Goal: Transaction & Acquisition: Purchase product/service

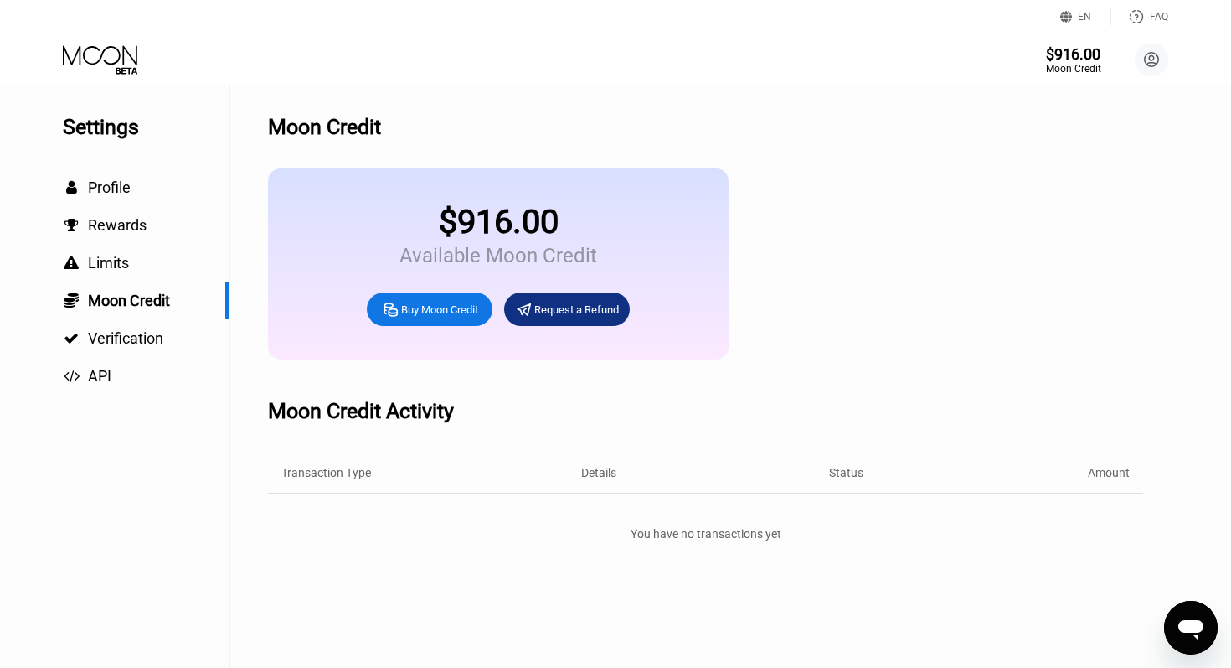
click at [433, 303] on div "Buy Moon Credit" at bounding box center [439, 309] width 77 height 14
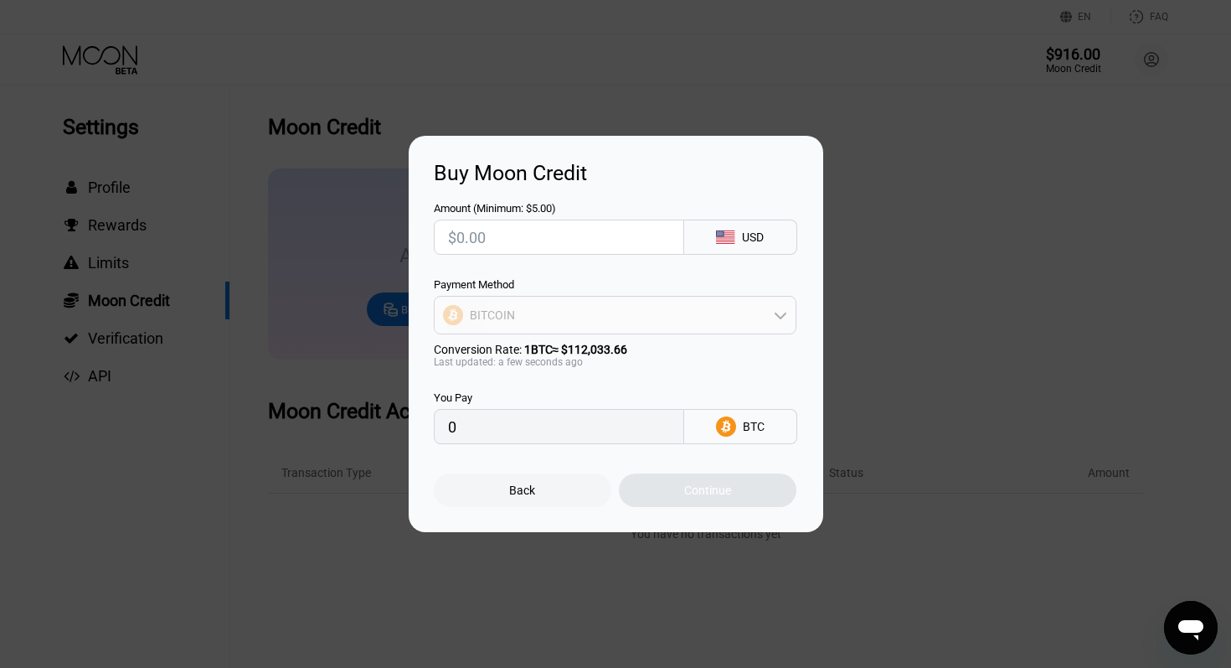
click at [564, 318] on div "BITCOIN" at bounding box center [615, 315] width 361 height 34
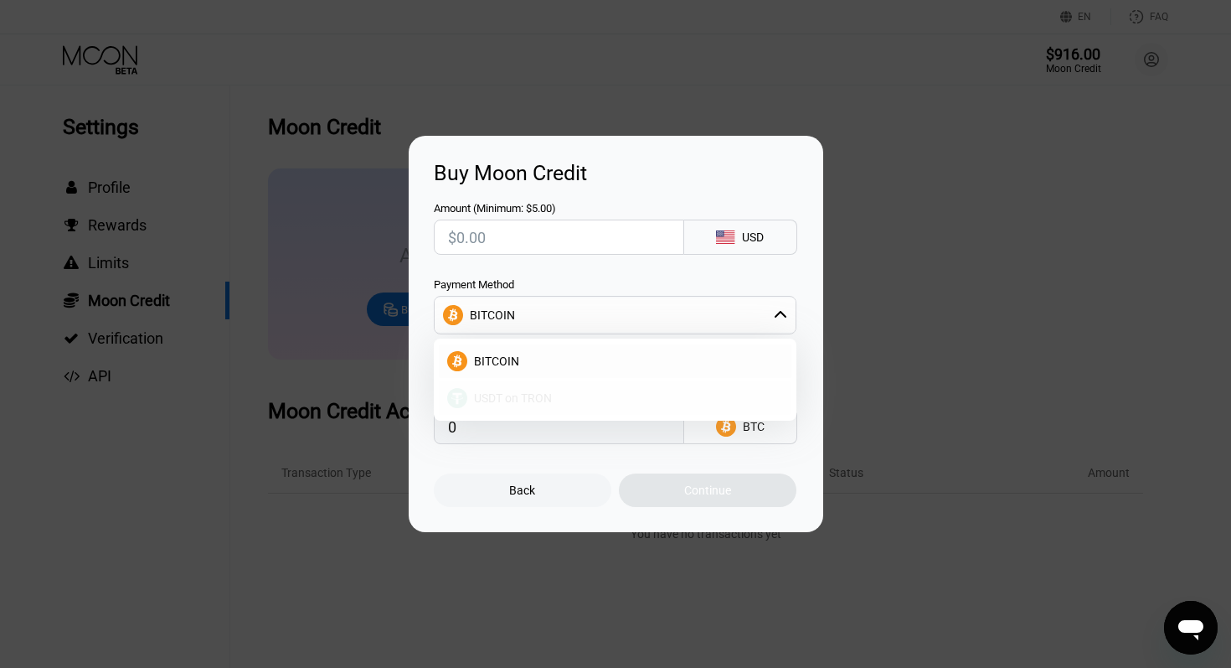
click at [522, 393] on span "USDT on TRON" at bounding box center [513, 397] width 78 height 13
type input "0.00"
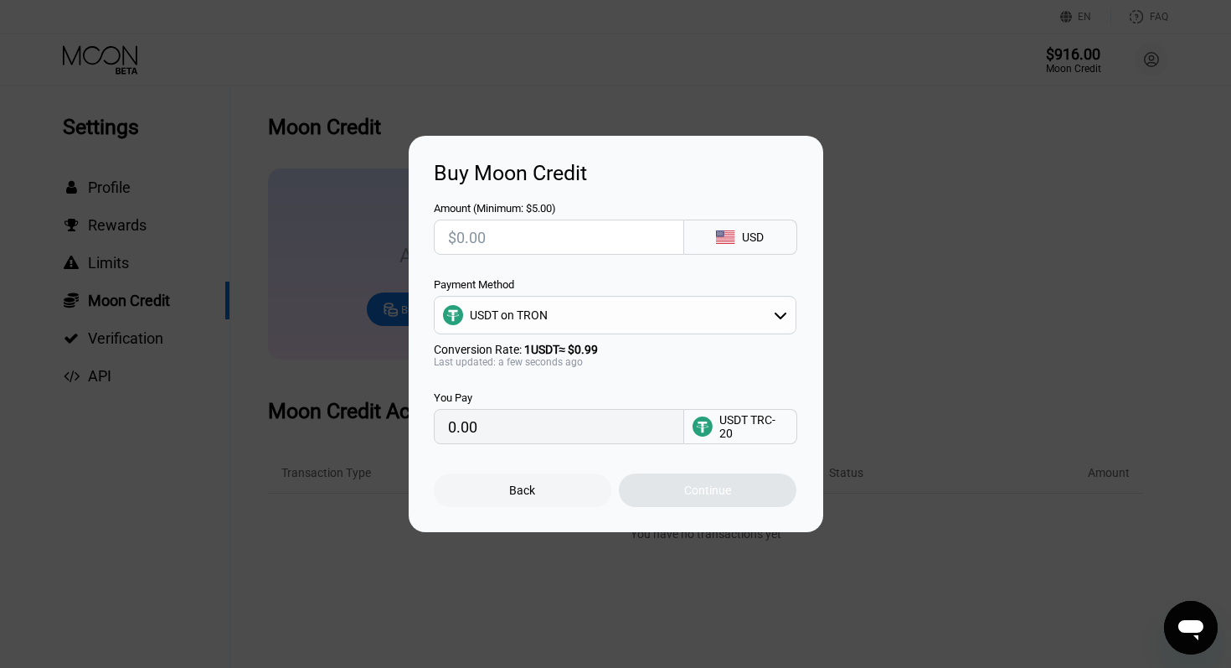
click at [484, 245] on input "text" at bounding box center [559, 237] width 222 height 34
type input "$2"
type input "2.02"
type input "$20"
type input "20.20"
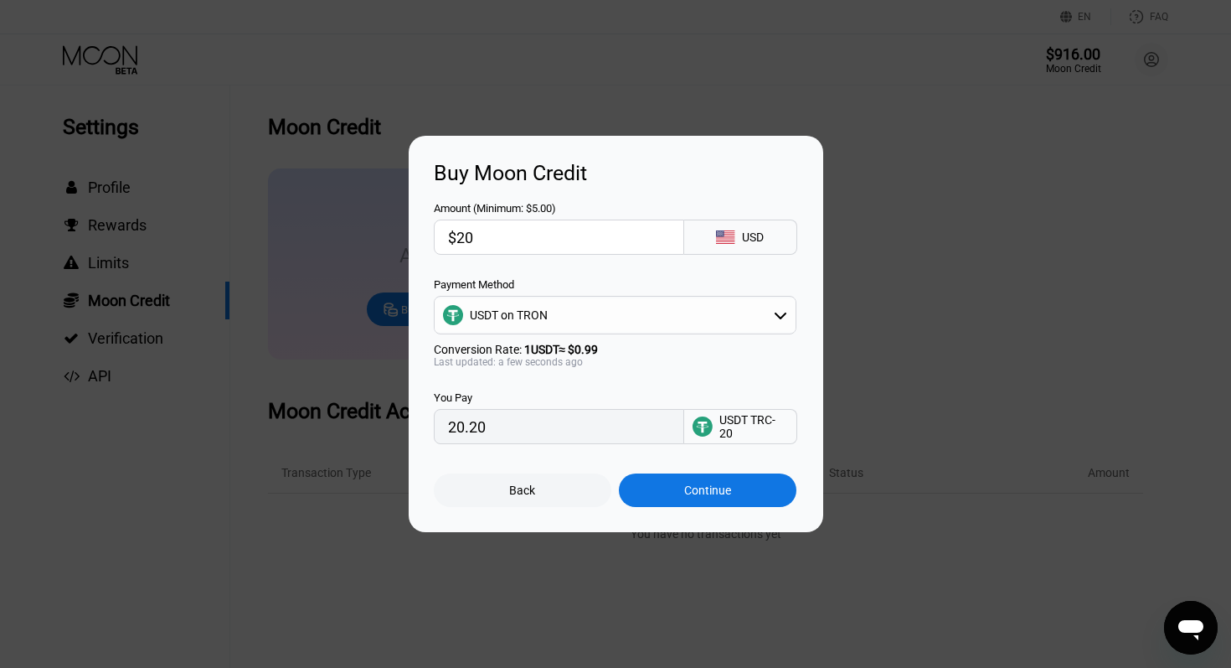
type input "$200"
type input "202.02"
type input "$2000"
type input "2020.20"
type input "$20000"
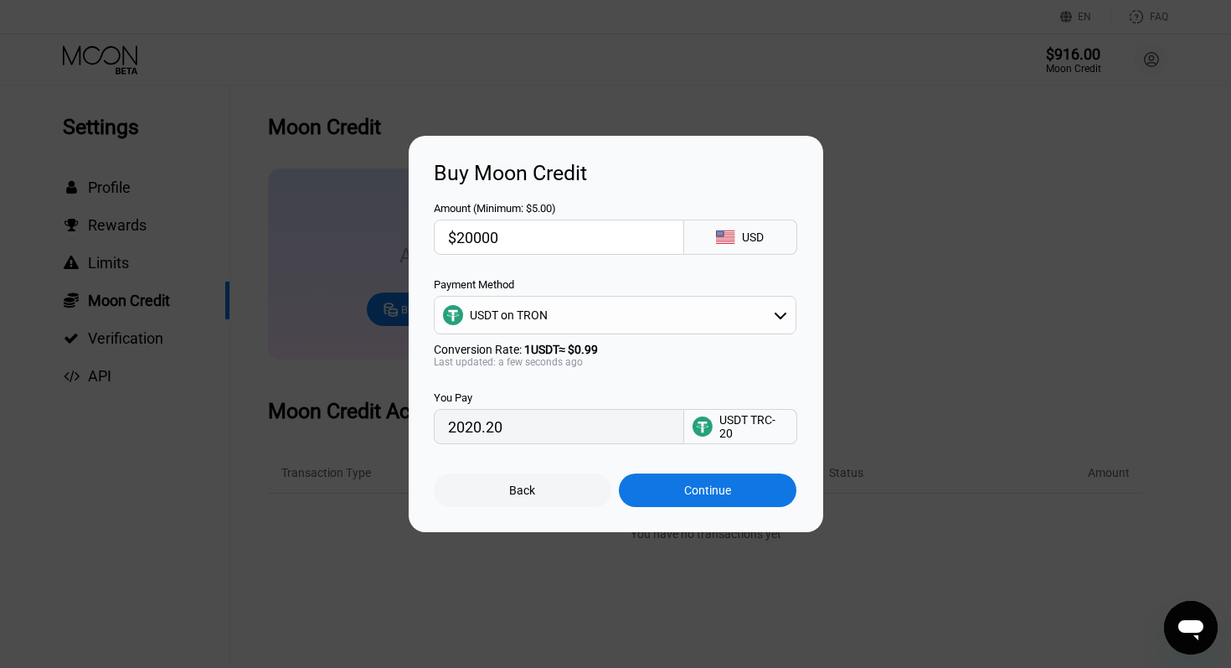
type input "20202.02"
type input "$20000"
click at [688, 489] on div "Continue" at bounding box center [707, 489] width 47 height 13
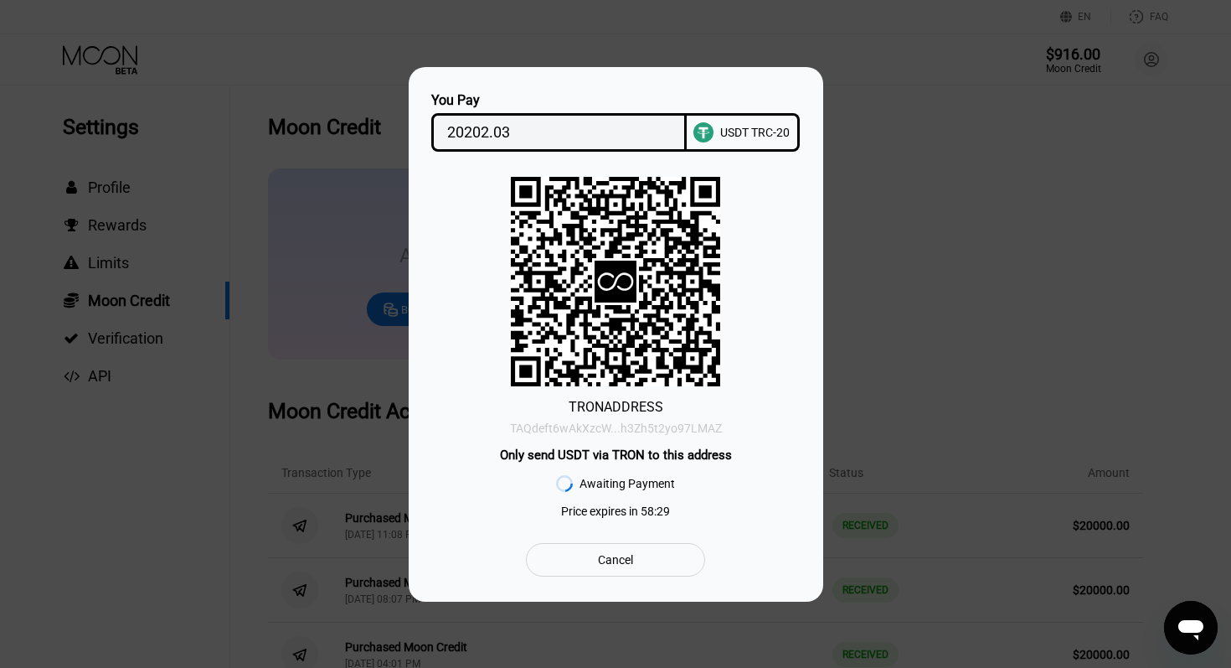
click at [657, 430] on div "TAQdeft6wAkXzcW...h3Zh5t2yo97LMAZ" at bounding box center [616, 427] width 212 height 13
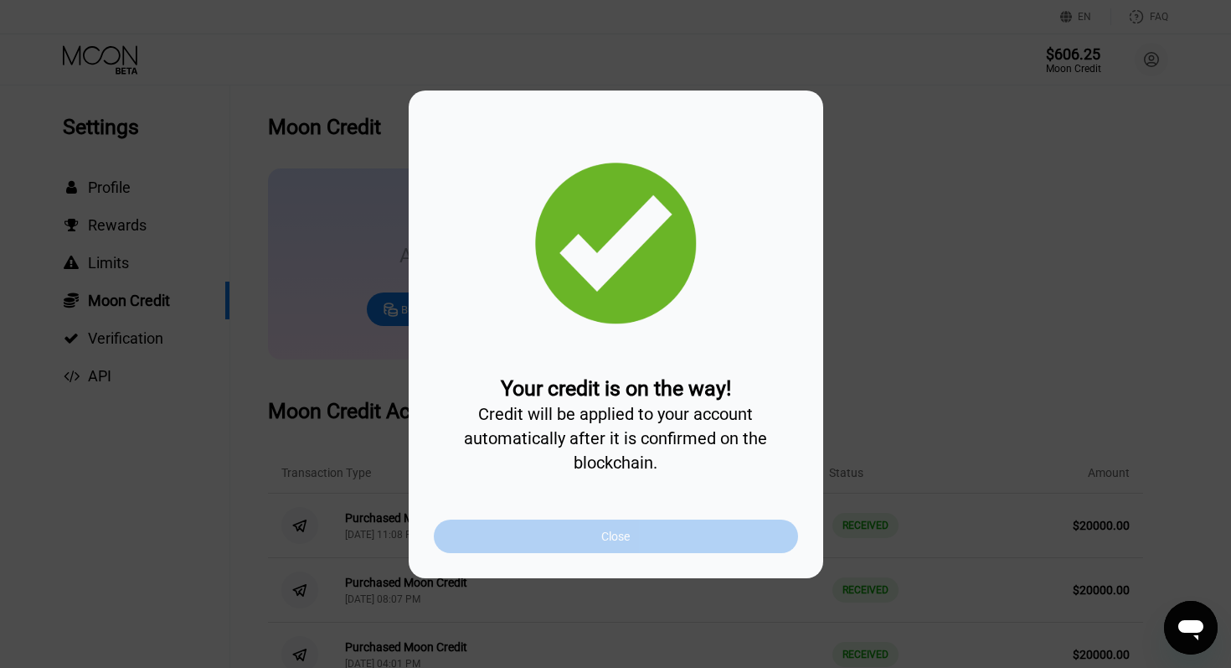
click at [630, 535] on div "Close" at bounding box center [615, 535] width 28 height 13
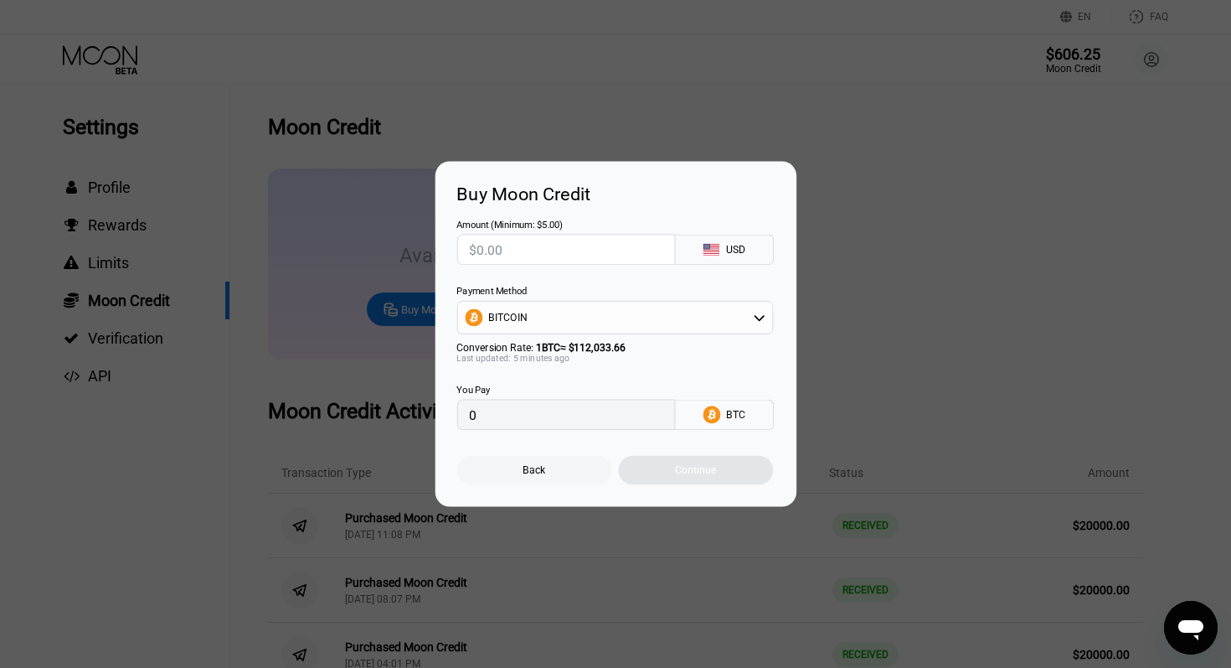
type input "0"
